Goal: Information Seeking & Learning: Compare options

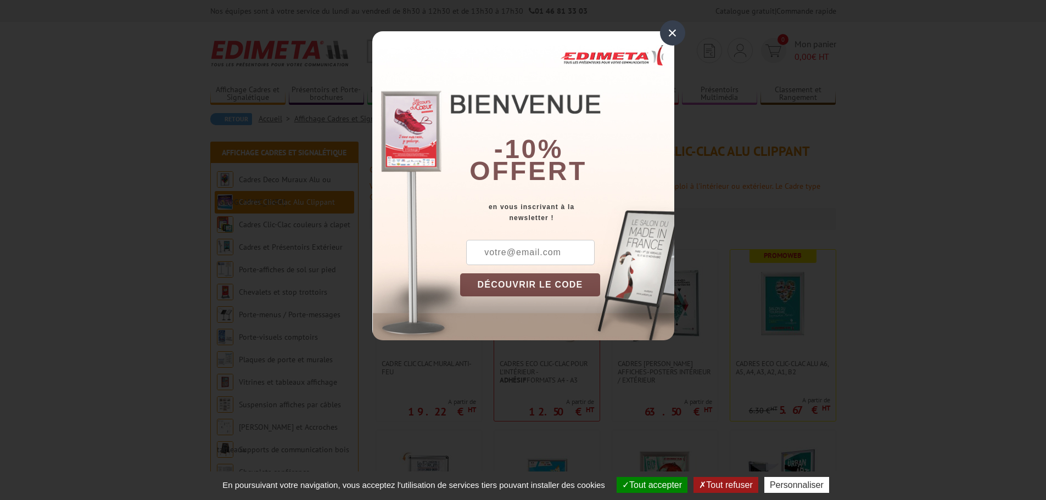
click at [668, 40] on div "×" at bounding box center [672, 32] width 25 height 25
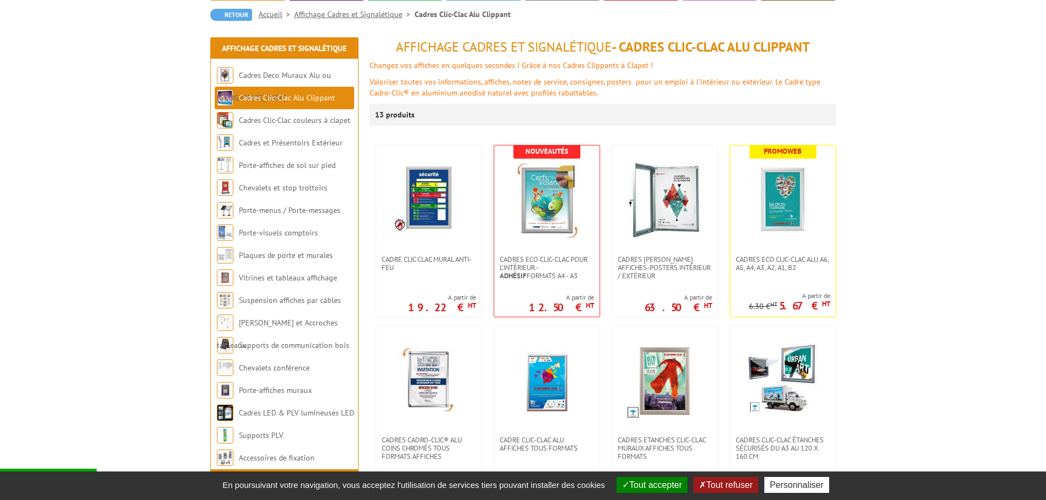
scroll to position [110, 0]
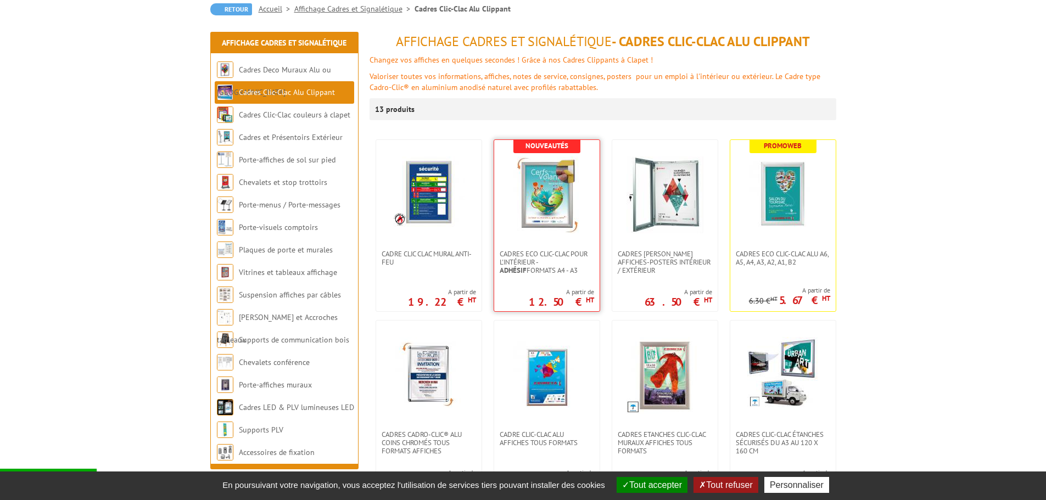
click at [546, 218] on img at bounding box center [547, 195] width 77 height 77
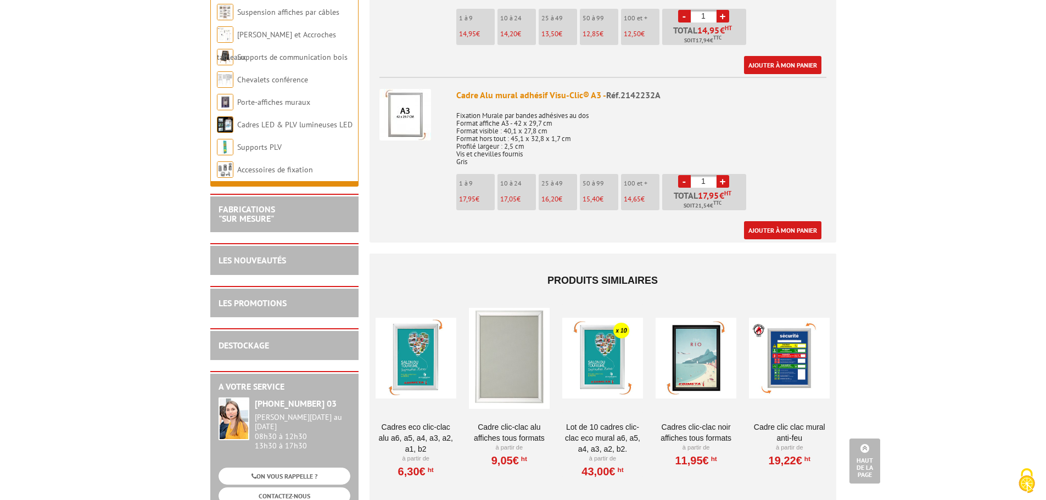
scroll to position [549, 0]
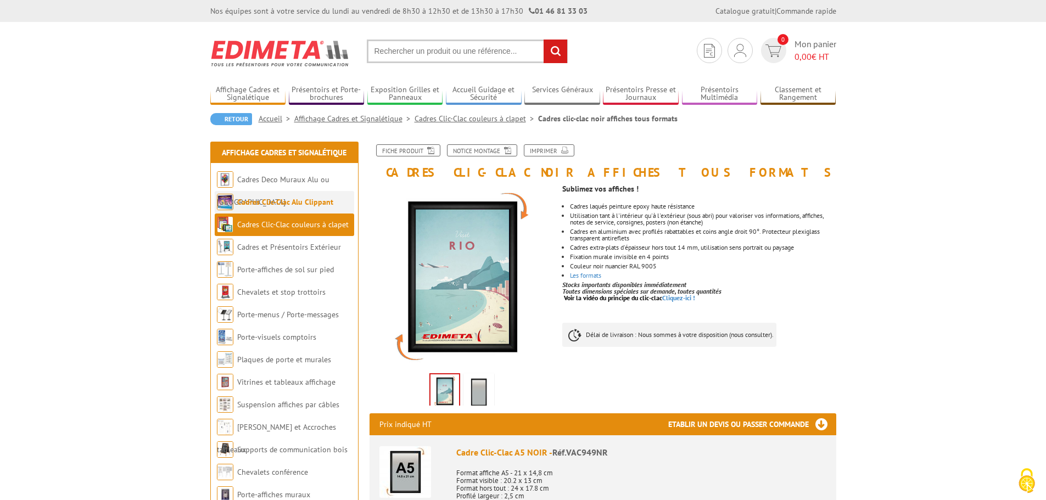
click at [313, 202] on link "Cadres Clic-Clac Alu Clippant" at bounding box center [285, 202] width 96 height 10
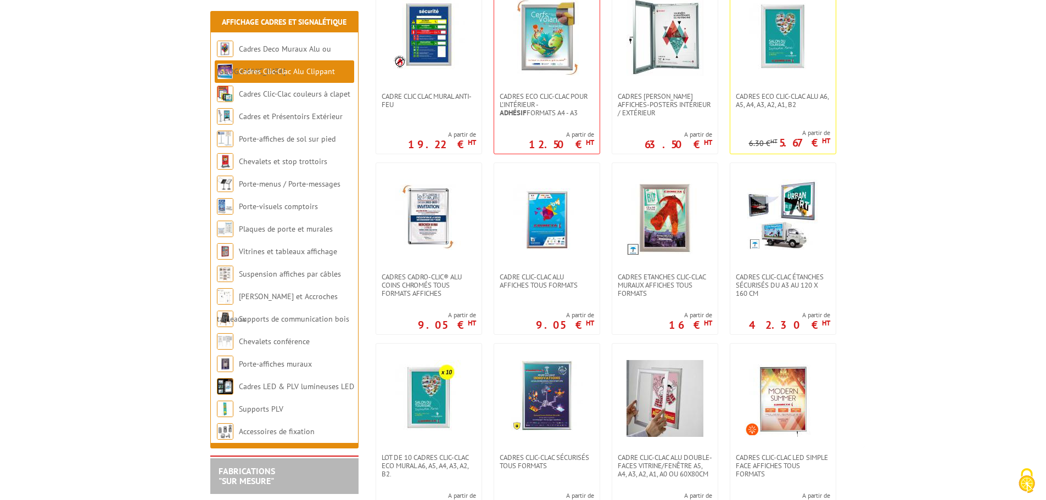
scroll to position [275, 0]
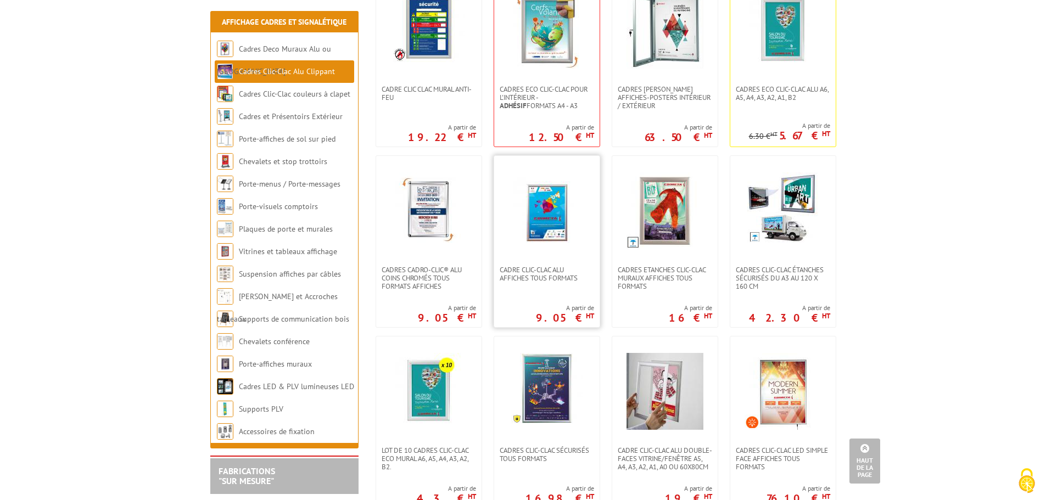
click at [529, 233] on img at bounding box center [547, 210] width 77 height 77
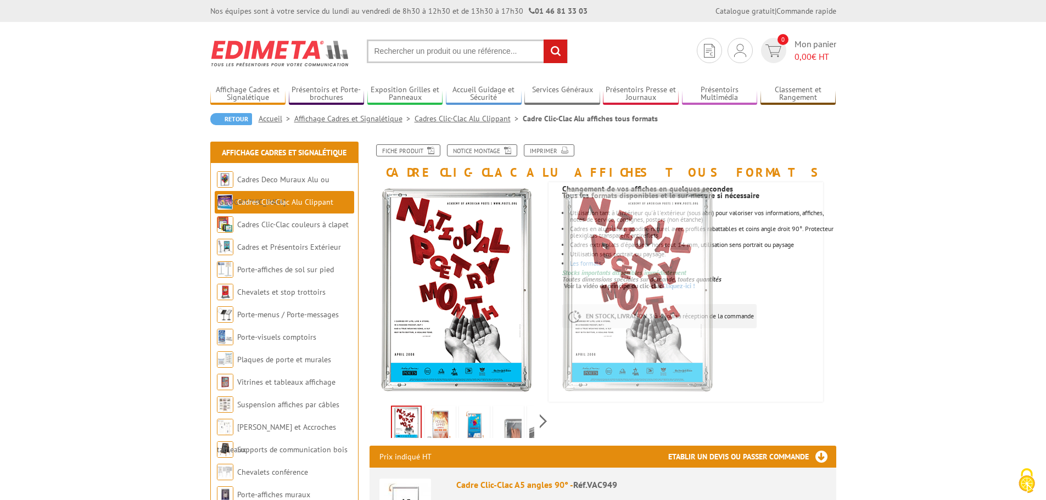
click at [477, 120] on link "Cadres Clic-Clac Alu Clippant" at bounding box center [469, 119] width 108 height 10
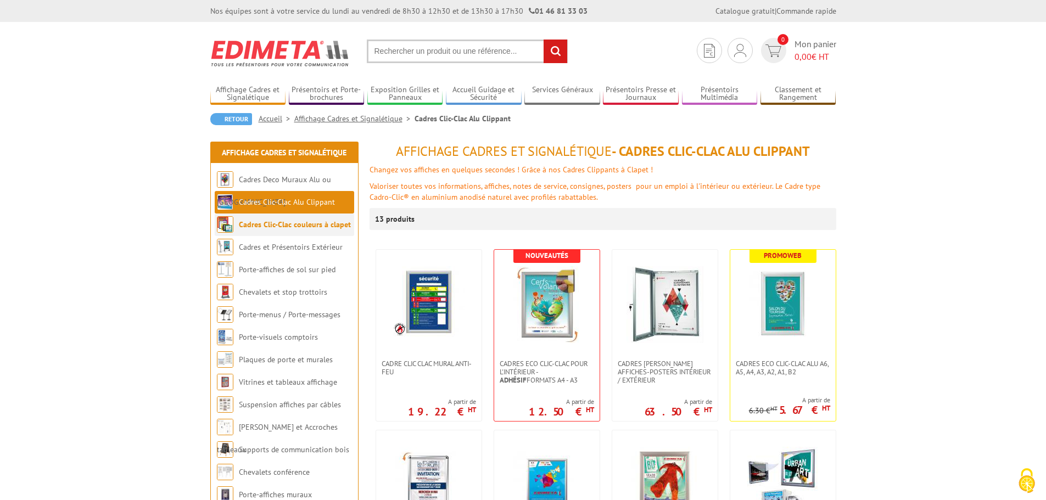
click at [281, 222] on link "Cadres Clic-Clac couleurs à clapet" at bounding box center [295, 225] width 112 height 10
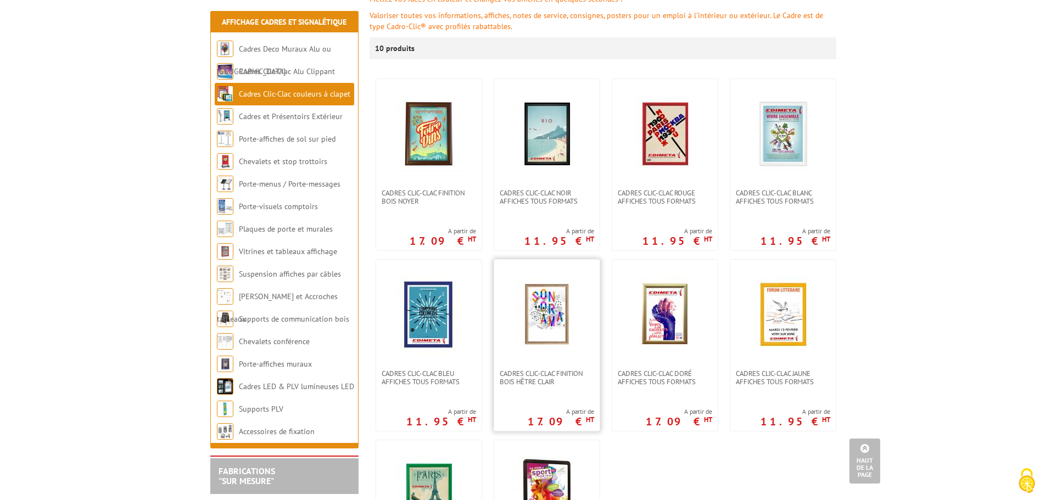
scroll to position [165, 0]
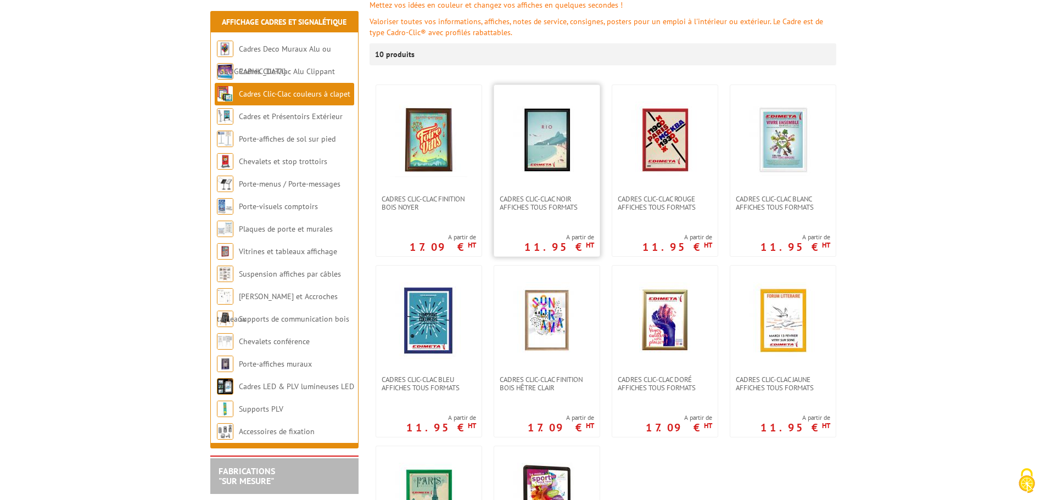
click at [545, 149] on img at bounding box center [547, 140] width 77 height 77
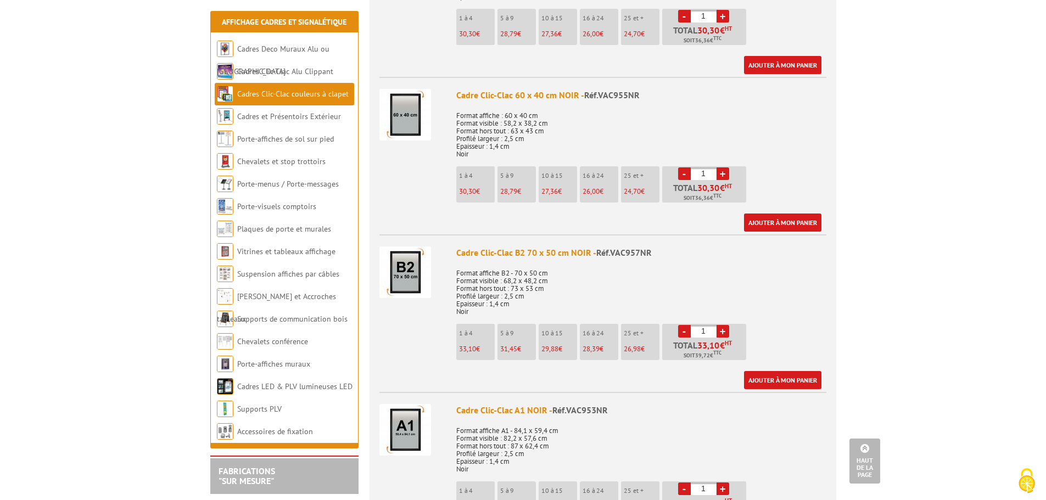
scroll to position [1043, 0]
